Goal: Information Seeking & Learning: Compare options

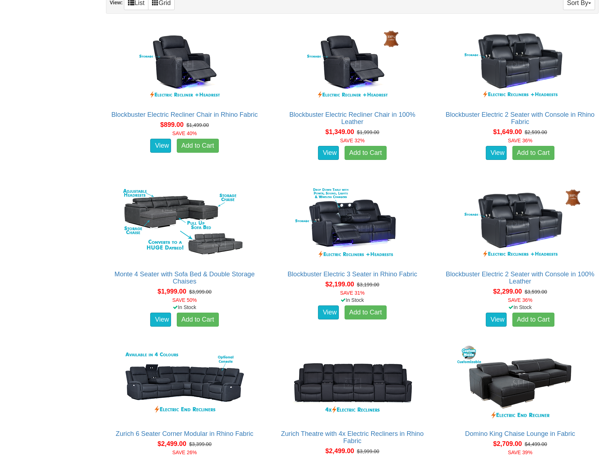
scroll to position [410, 0]
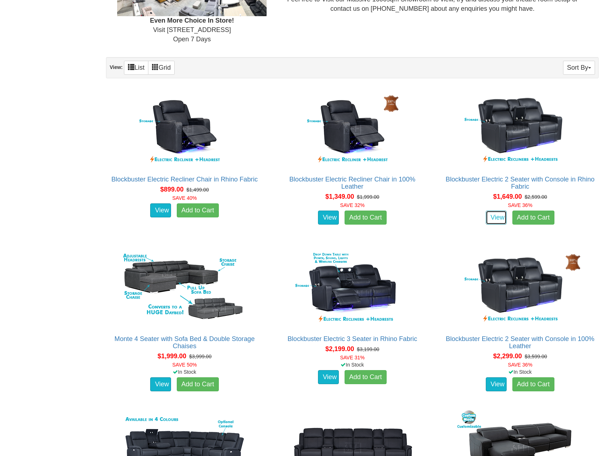
click at [496, 216] on link "View" at bounding box center [496, 218] width 21 height 14
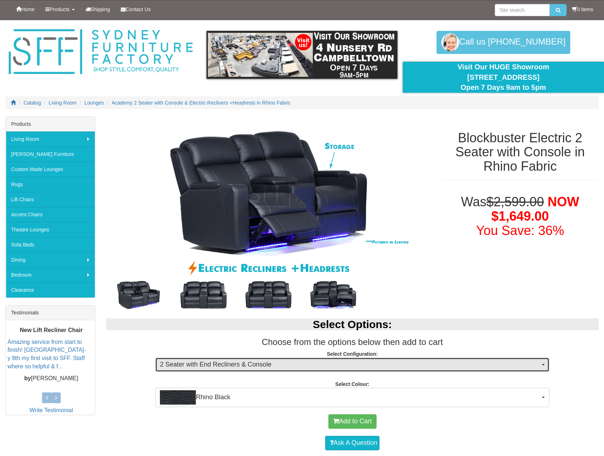
click at [540, 365] on span "2 Seater with End Recliners & Console" at bounding box center [350, 364] width 380 height 9
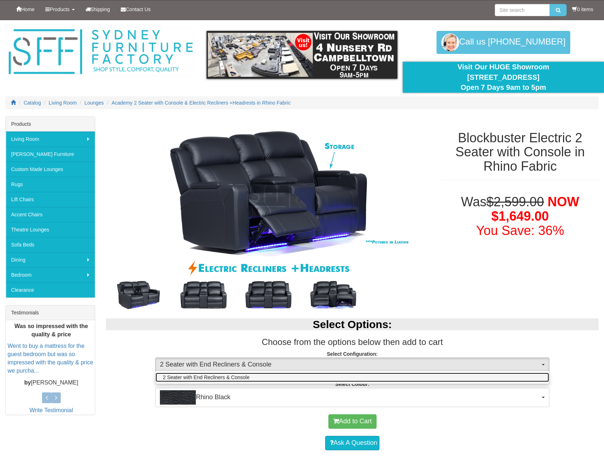
click at [520, 376] on link "2 Seater with End Recliners & Console" at bounding box center [353, 377] width 394 height 9
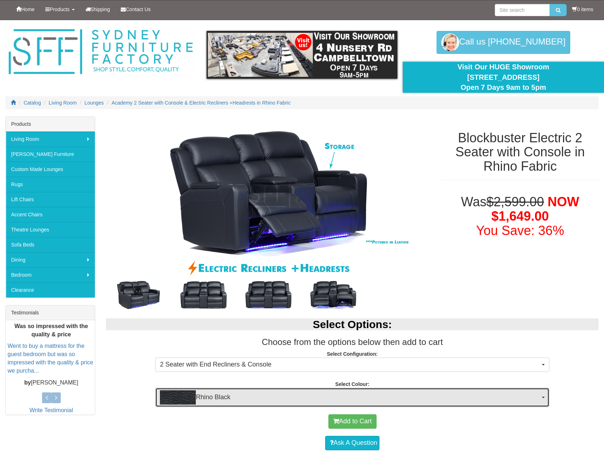
click at [544, 399] on button "Rhino Black" at bounding box center [352, 397] width 394 height 19
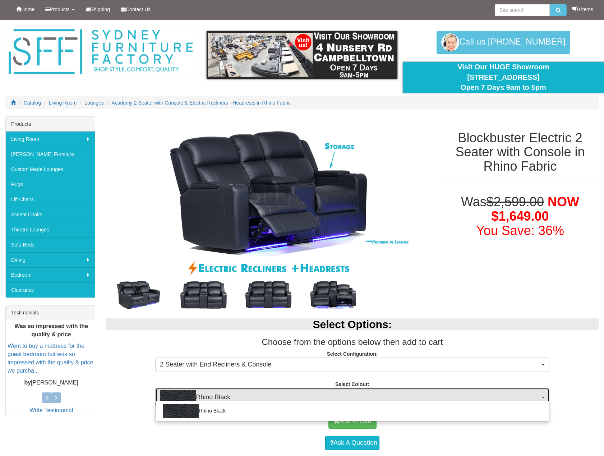
click at [544, 399] on button "Rhino Black" at bounding box center [352, 397] width 394 height 19
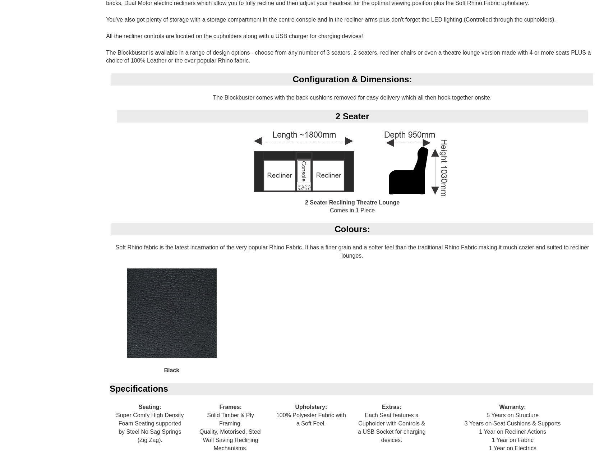
scroll to position [144, 0]
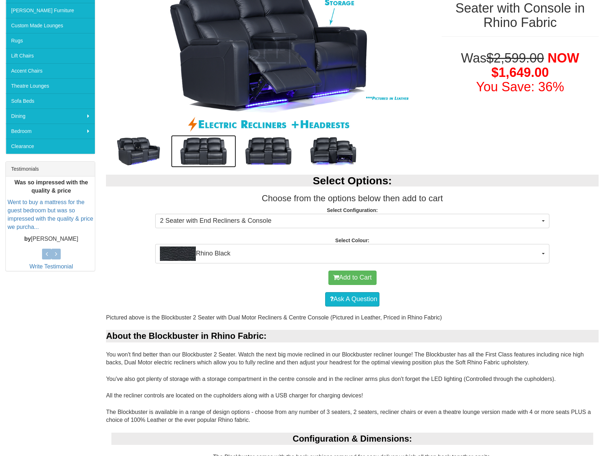
click at [203, 150] on img at bounding box center [203, 151] width 65 height 32
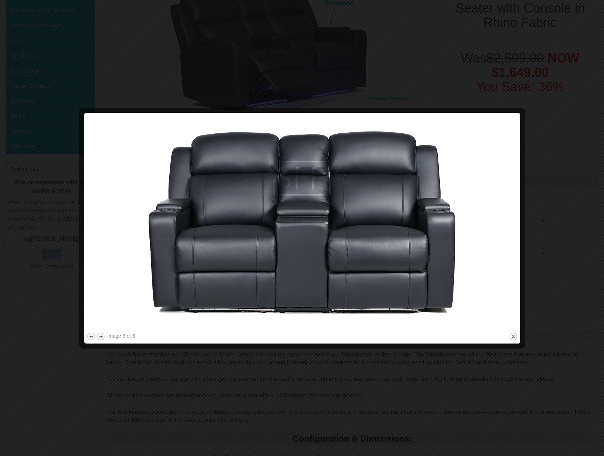
click at [100, 337] on button "next" at bounding box center [100, 336] width 9 height 9
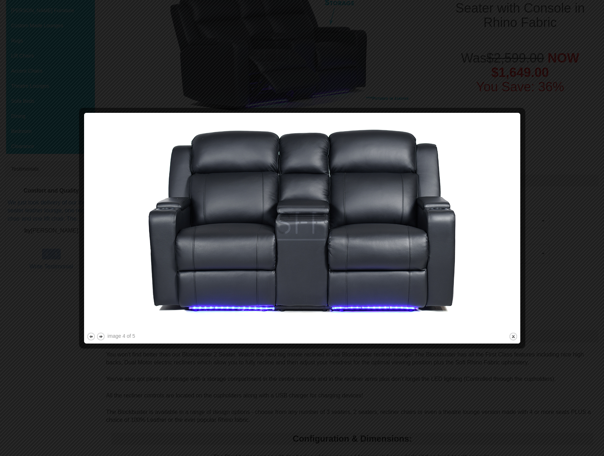
click at [100, 337] on button "next" at bounding box center [100, 336] width 9 height 9
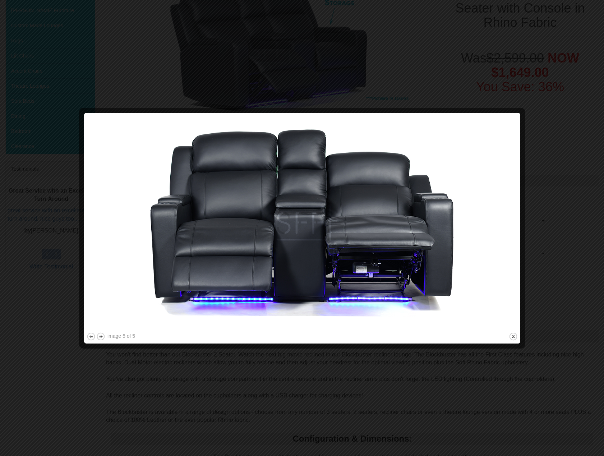
click at [100, 337] on button "next" at bounding box center [100, 336] width 9 height 9
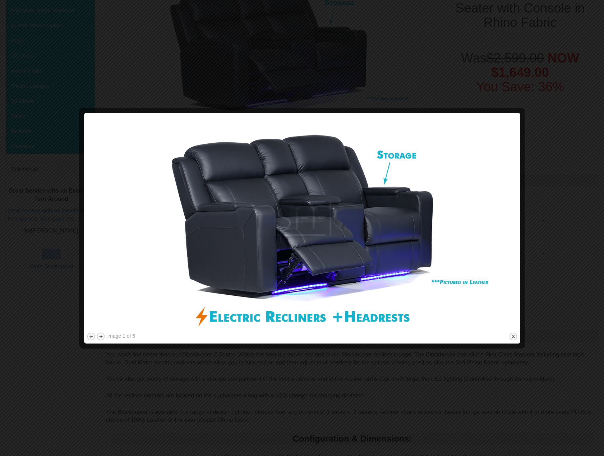
click at [100, 337] on button "next" at bounding box center [100, 336] width 9 height 9
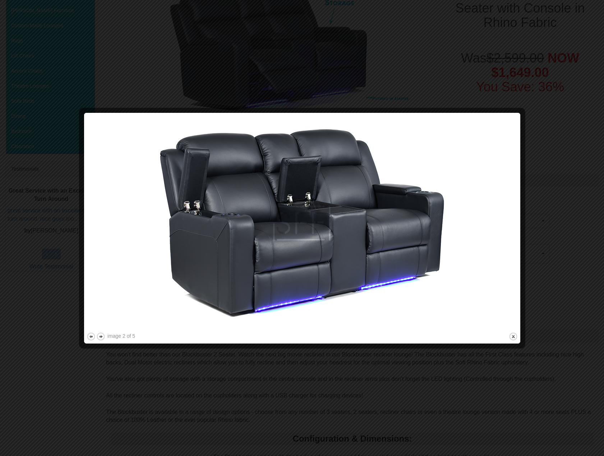
click at [100, 337] on button "next" at bounding box center [100, 336] width 9 height 9
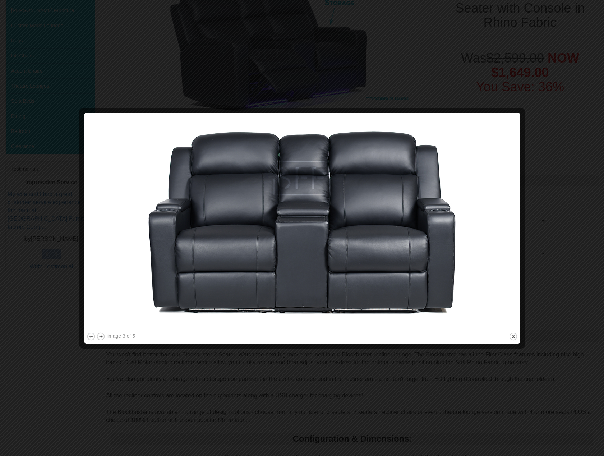
click at [100, 337] on button "next" at bounding box center [100, 336] width 9 height 9
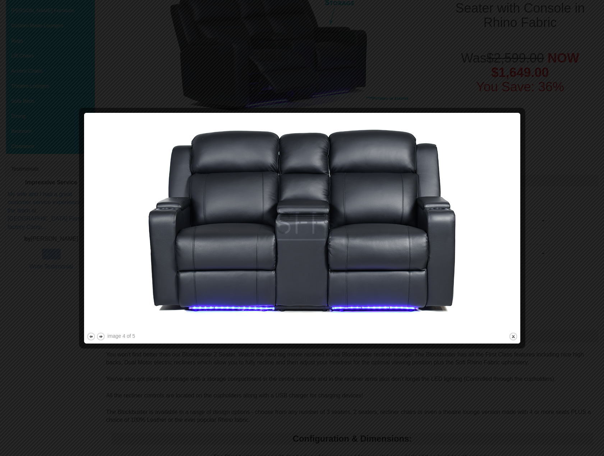
click at [100, 337] on button "next" at bounding box center [100, 336] width 9 height 9
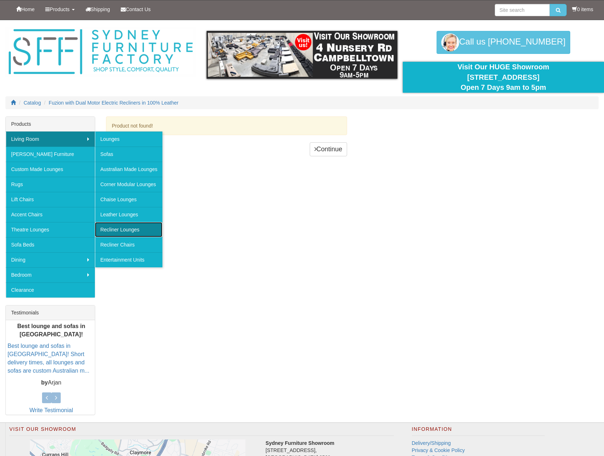
click at [124, 229] on link "Recliner Lounges" at bounding box center [129, 229] width 68 height 15
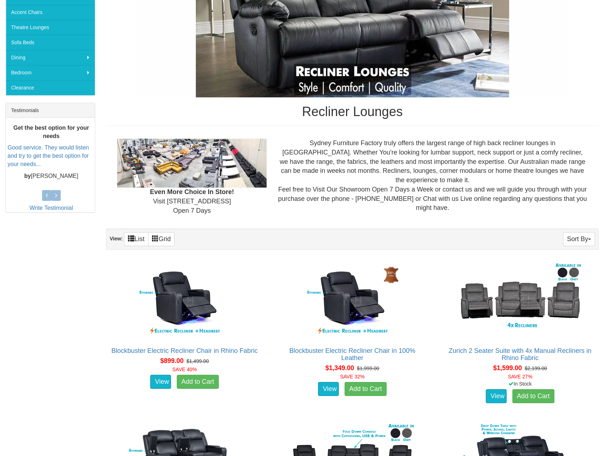
scroll to position [216, 0]
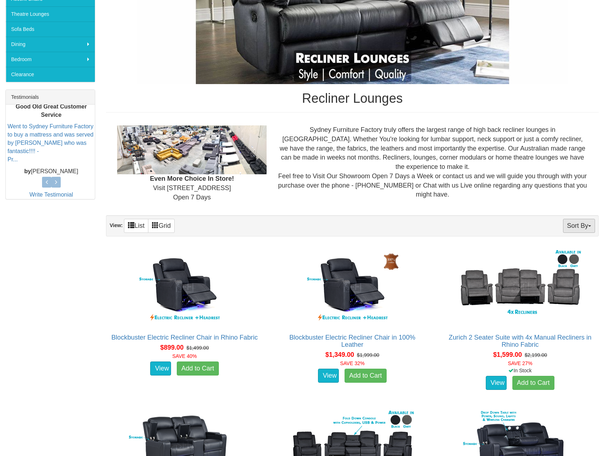
click at [594, 222] on button "Sort By" at bounding box center [579, 226] width 32 height 14
click at [562, 198] on div "Even More Choice In Store! Visit 4 Nursery Rd, Campbelltown Open 7 Days Sydney …" at bounding box center [352, 164] width 493 height 88
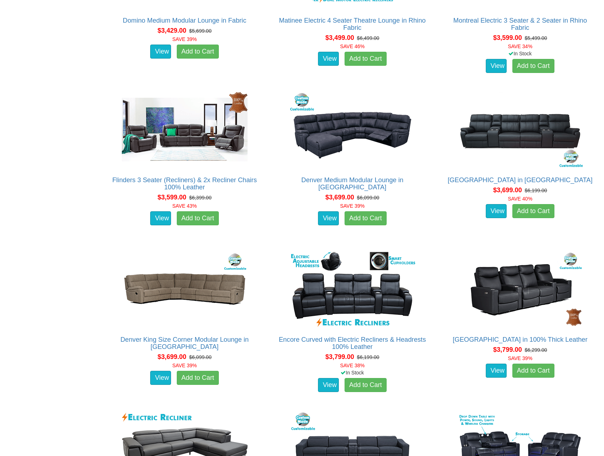
scroll to position [1654, 0]
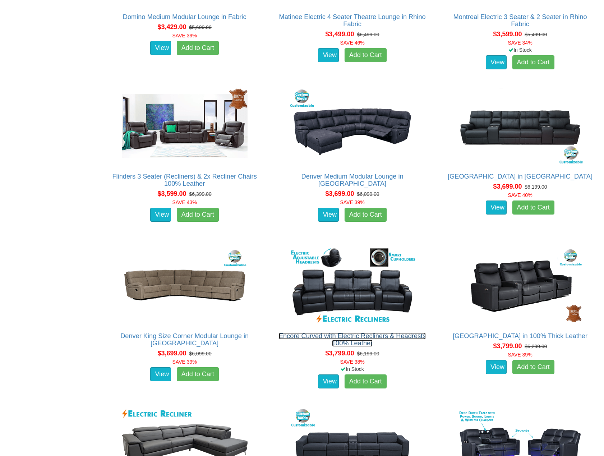
click at [416, 334] on link "Encore Curved with Electric Recliners & Headrests 100% Leather" at bounding box center [352, 340] width 147 height 14
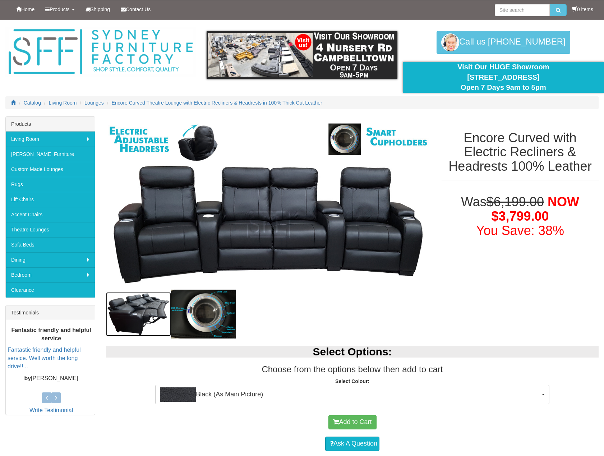
click at [138, 309] on img at bounding box center [138, 314] width 65 height 44
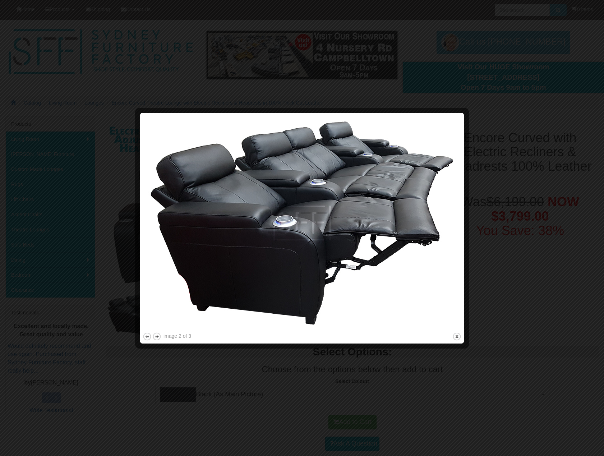
click at [156, 335] on button "next" at bounding box center [156, 336] width 9 height 9
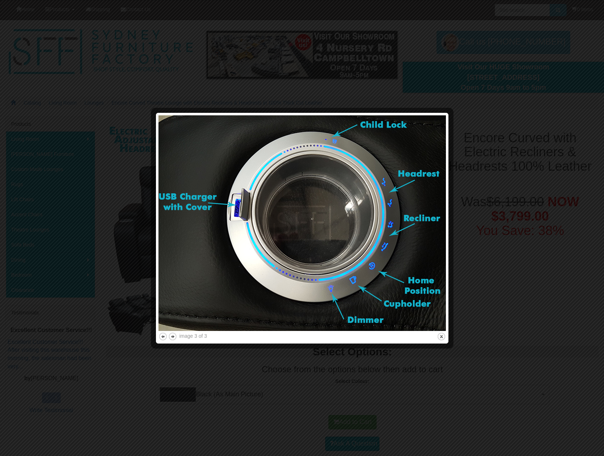
click at [441, 336] on button "close" at bounding box center [441, 336] width 9 height 9
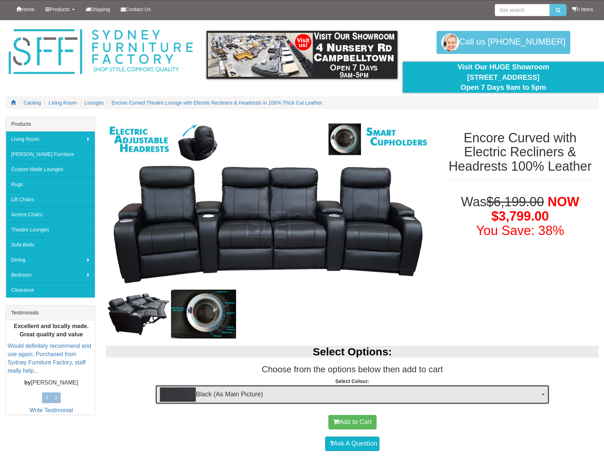
click at [490, 394] on span "Black (As Main Picture)" at bounding box center [350, 395] width 380 height 14
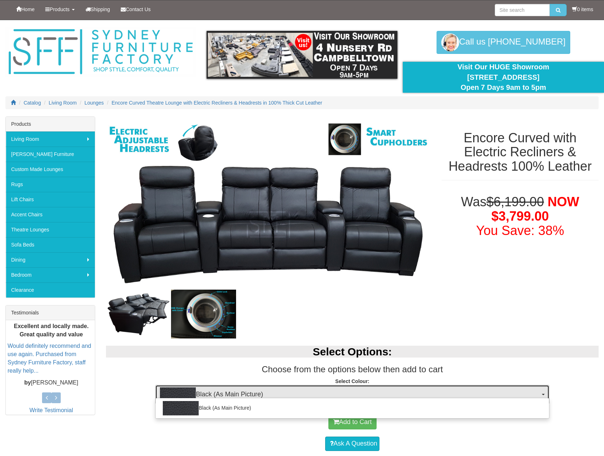
click at [490, 394] on span "Black (As Main Picture)" at bounding box center [350, 395] width 380 height 14
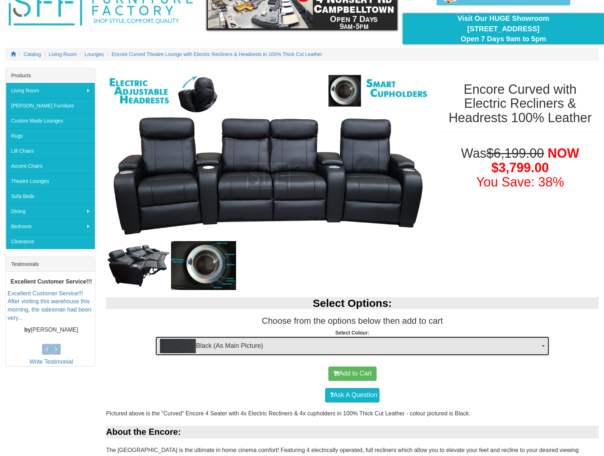
scroll to position [46, 0]
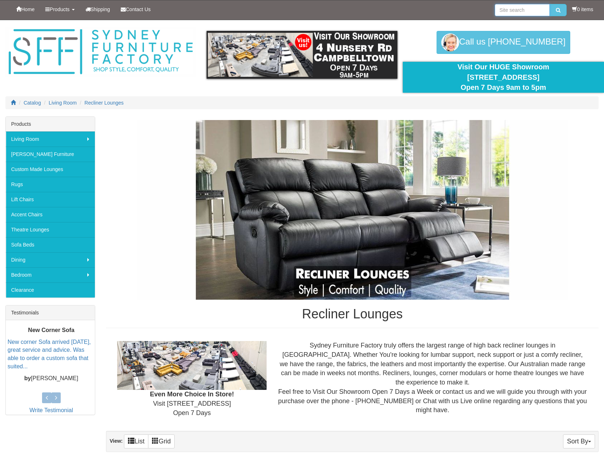
click at [518, 12] on input "search" at bounding box center [522, 10] width 55 height 12
type input "rhino 2 seater"
click at [550, 4] on button "submit" at bounding box center [558, 10] width 17 height 12
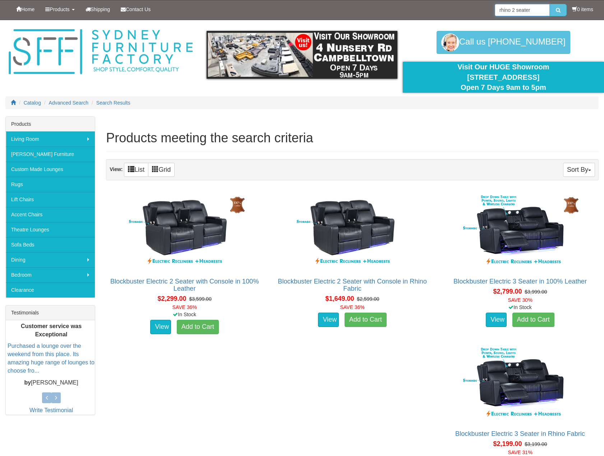
drag, startPoint x: 520, startPoint y: 8, endPoint x: 485, endPoint y: 8, distance: 35.2
click at [485, 8] on div "Home Products Living Room Lounges Sofas Australian Made Lounges Corner Modular …" at bounding box center [301, 9] width 593 height 19
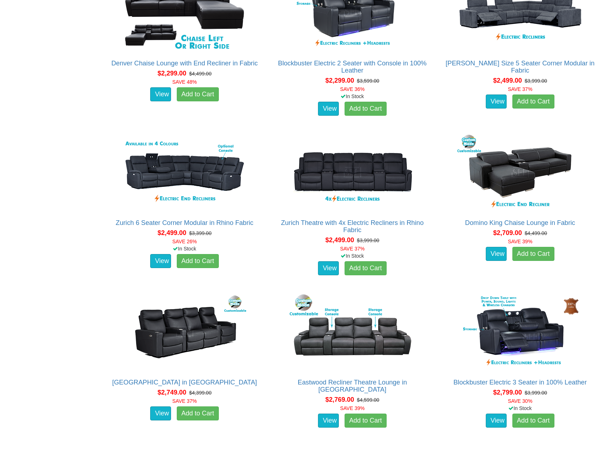
scroll to position [863, 0]
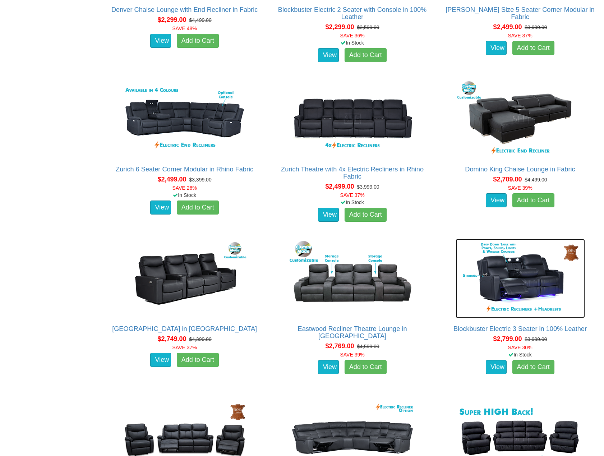
click at [553, 306] on img at bounding box center [520, 278] width 129 height 79
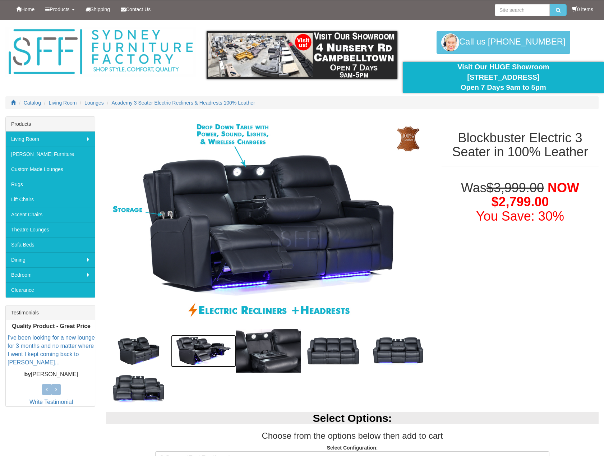
click at [194, 351] on img at bounding box center [203, 351] width 65 height 32
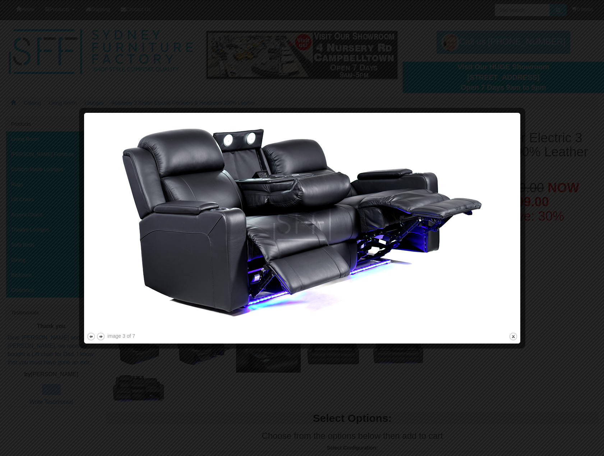
click at [101, 336] on button "next" at bounding box center [100, 336] width 9 height 9
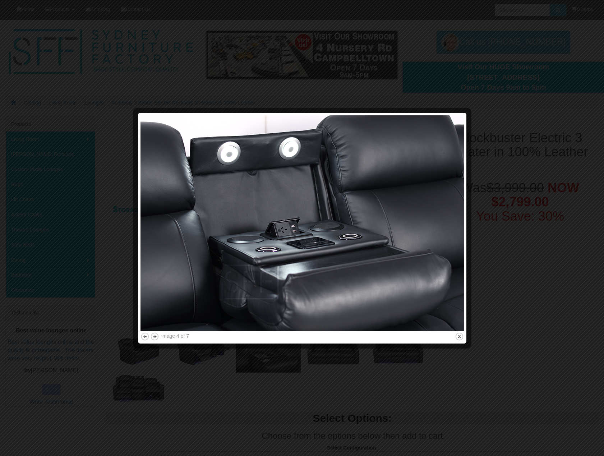
click at [152, 335] on button "next" at bounding box center [154, 336] width 9 height 9
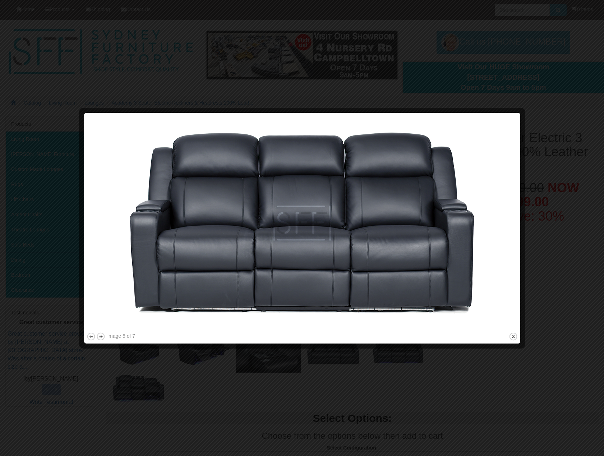
click at [101, 336] on button "next" at bounding box center [100, 336] width 9 height 9
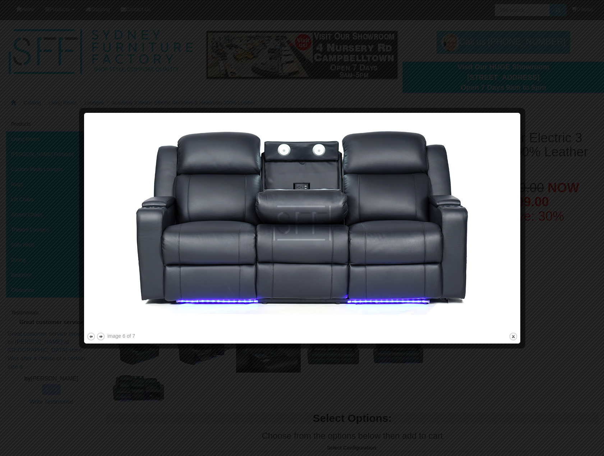
click at [102, 336] on button "next" at bounding box center [100, 336] width 9 height 9
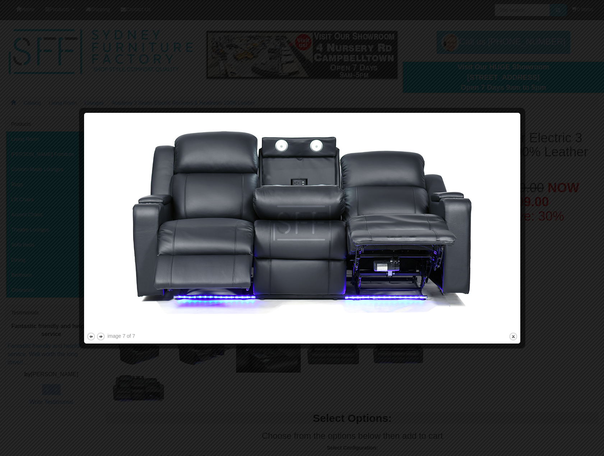
click at [524, 69] on div at bounding box center [302, 228] width 604 height 456
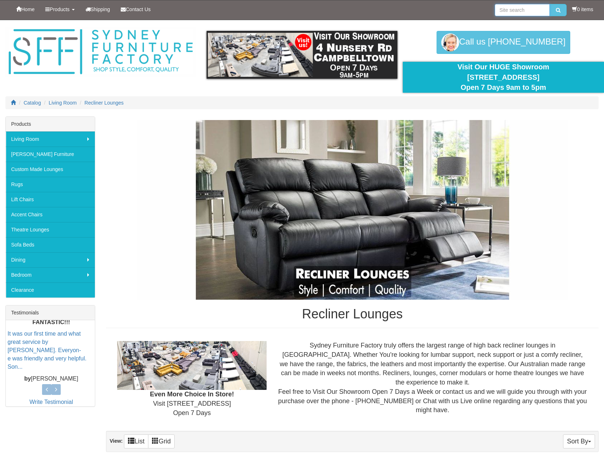
click at [525, 7] on input "search" at bounding box center [522, 10] width 55 height 12
type input "dual motor electric recliner"
click at [550, 4] on button "submit" at bounding box center [558, 10] width 17 height 12
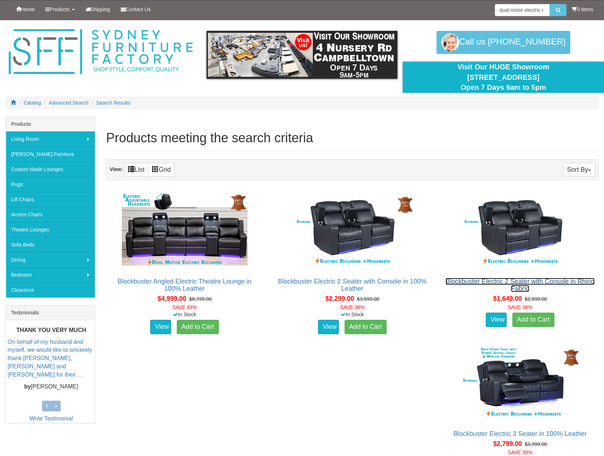
click at [493, 281] on link "Blockbuster Electric 2 Seater with Console in Rhino Fabric" at bounding box center [520, 285] width 149 height 14
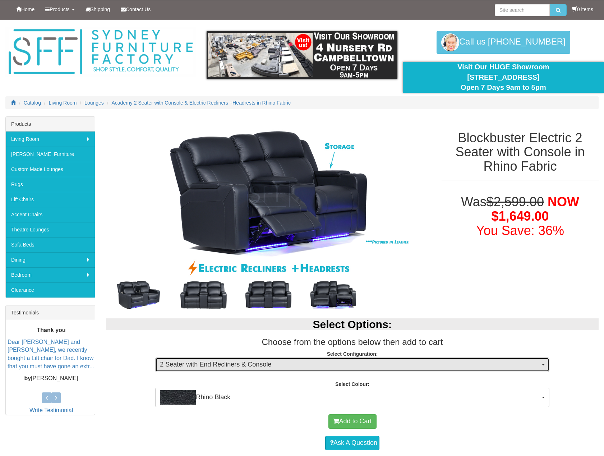
click at [371, 364] on span "2 Seater with End Recliners & Console" at bounding box center [350, 364] width 380 height 9
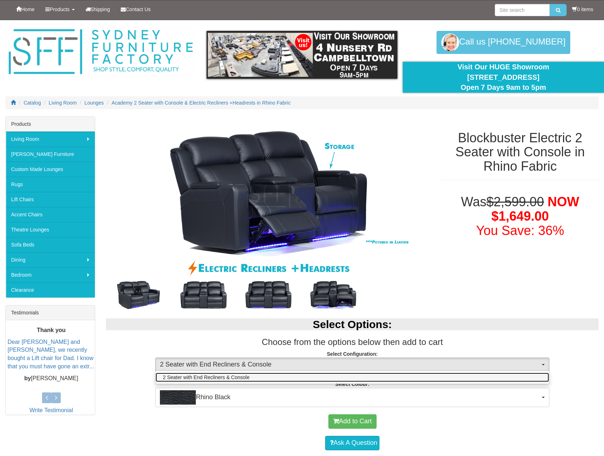
click at [345, 378] on link "2 Seater with End Recliners & Console" at bounding box center [353, 377] width 394 height 9
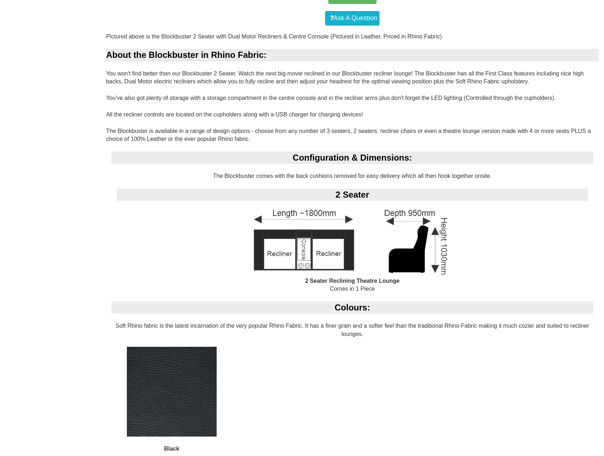
scroll to position [431, 0]
